Goal: Task Accomplishment & Management: Use online tool/utility

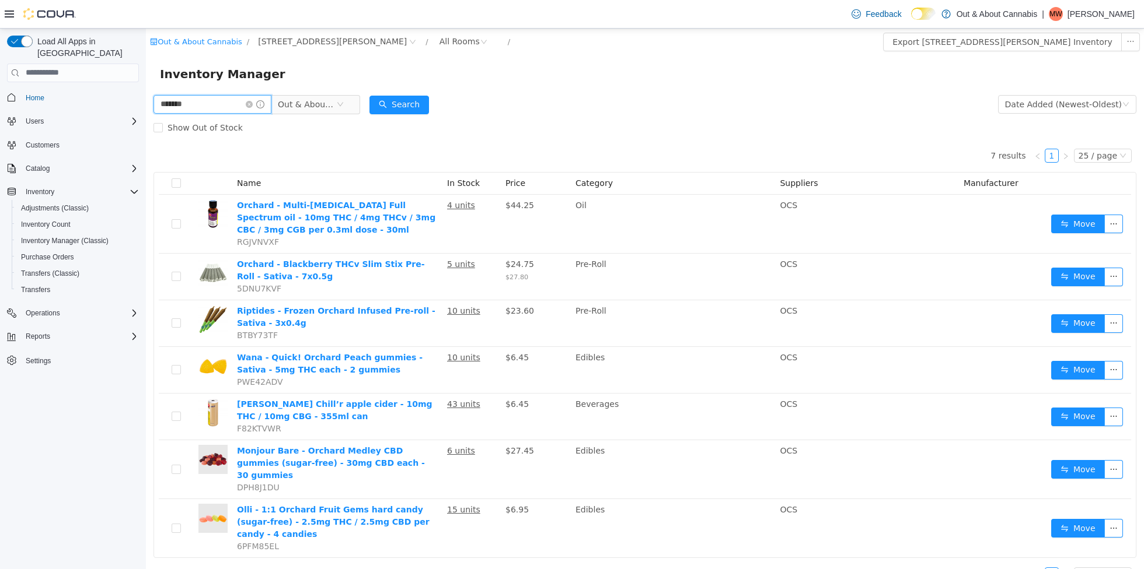
click at [215, 108] on input "*******" at bounding box center [212, 104] width 118 height 19
type input "***"
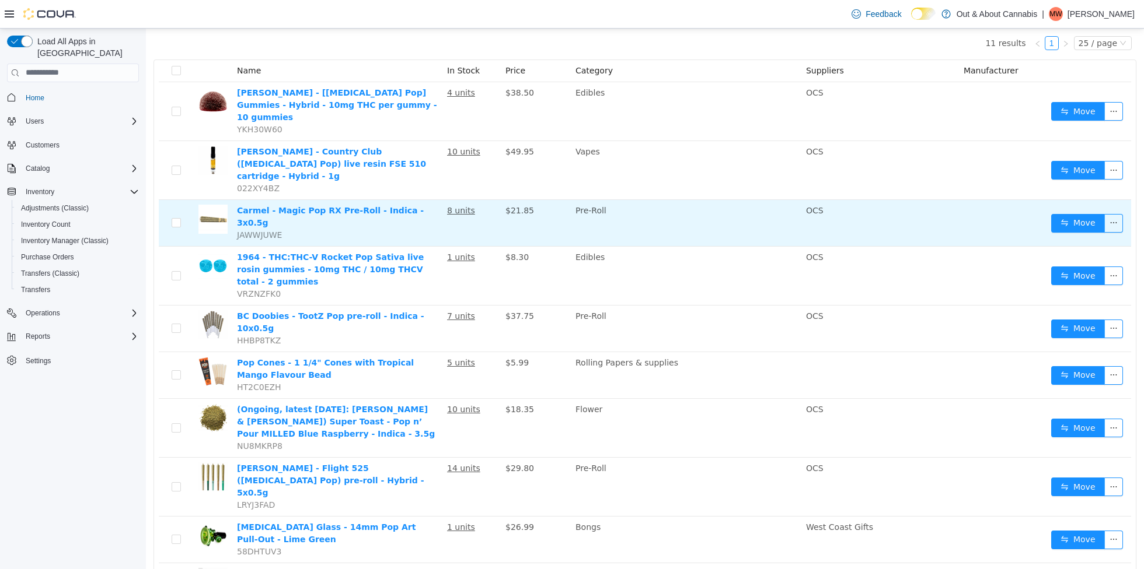
scroll to position [119, 0]
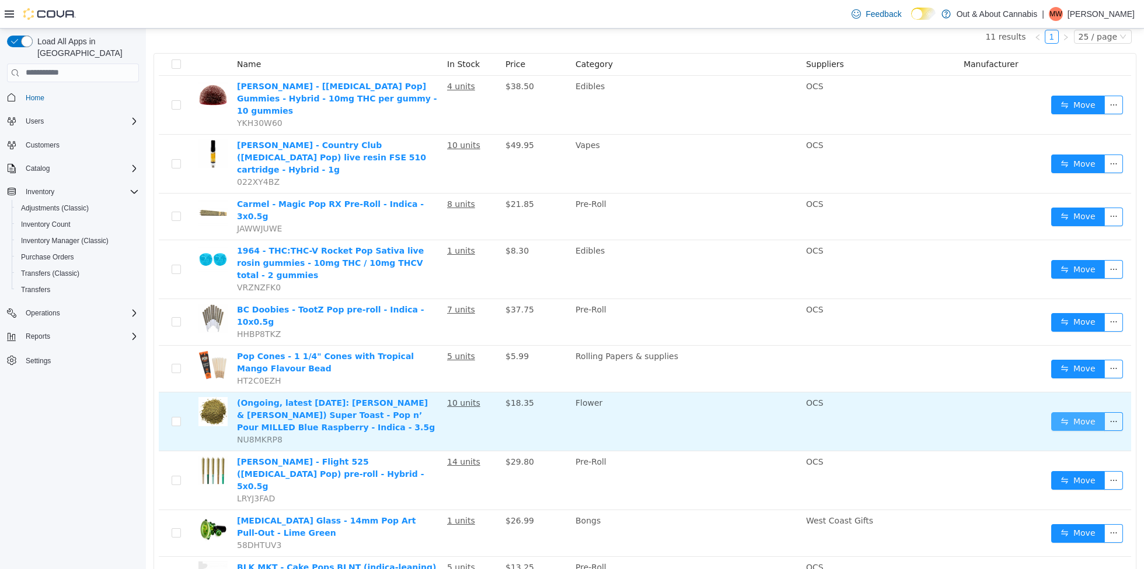
click at [1067, 412] on button "Move" at bounding box center [1078, 421] width 54 height 19
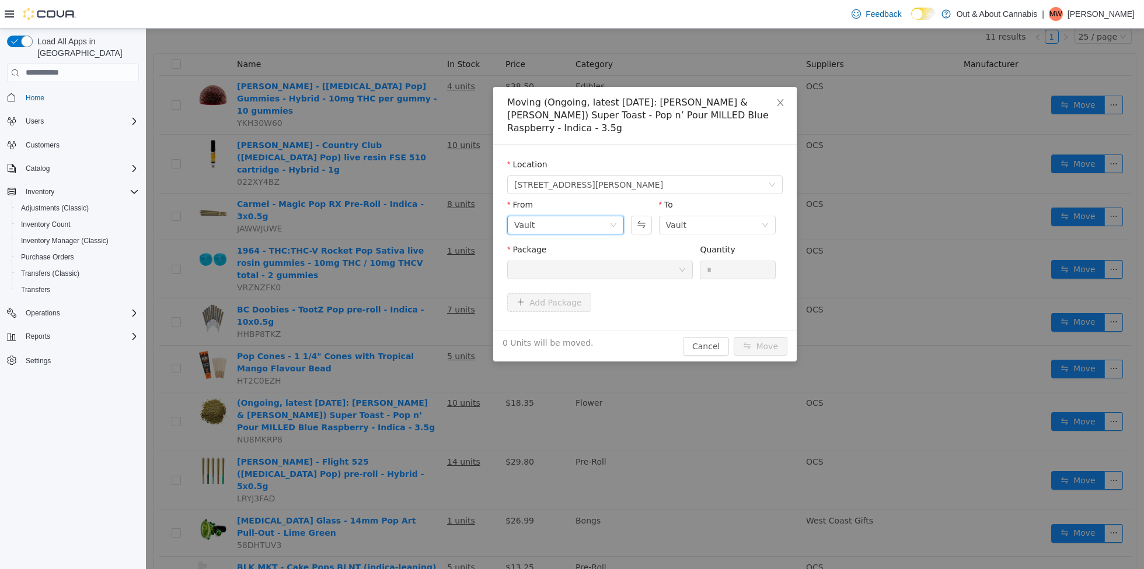
click at [587, 216] on div "Vault" at bounding box center [561, 225] width 95 height 18
click at [570, 277] on li "HB - customer requests" at bounding box center [565, 272] width 117 height 19
click at [589, 261] on div at bounding box center [596, 270] width 164 height 18
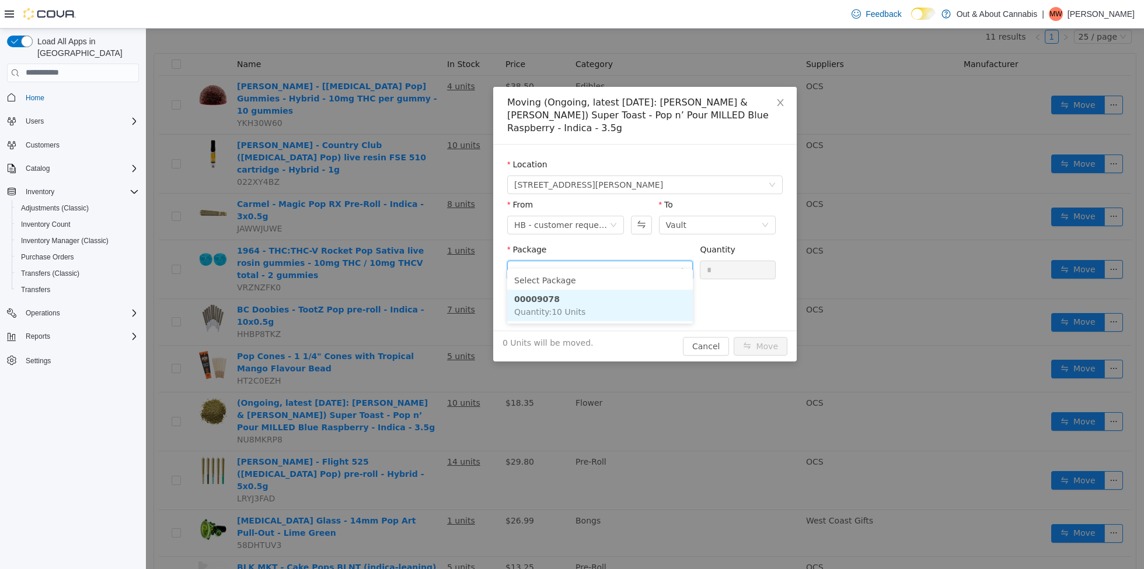
click at [573, 305] on li "00009078 Quantity : 10 Units" at bounding box center [600, 305] width 186 height 32
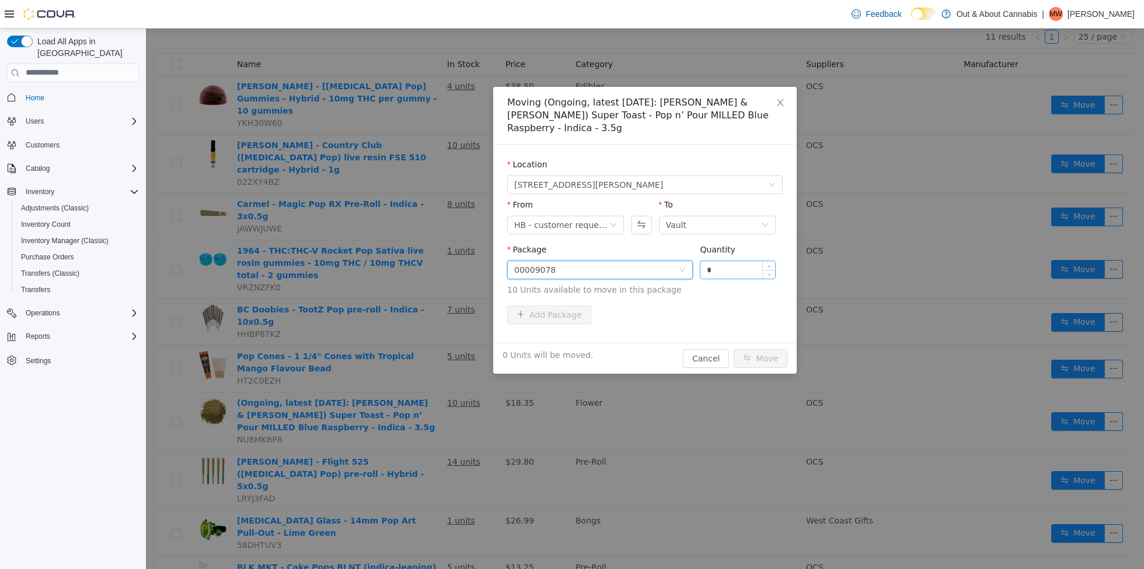
click at [714, 261] on input "*" at bounding box center [737, 270] width 75 height 18
type input "*"
click at [733, 349] on button "Move" at bounding box center [760, 358] width 54 height 19
